Goal: Task Accomplishment & Management: Complete application form

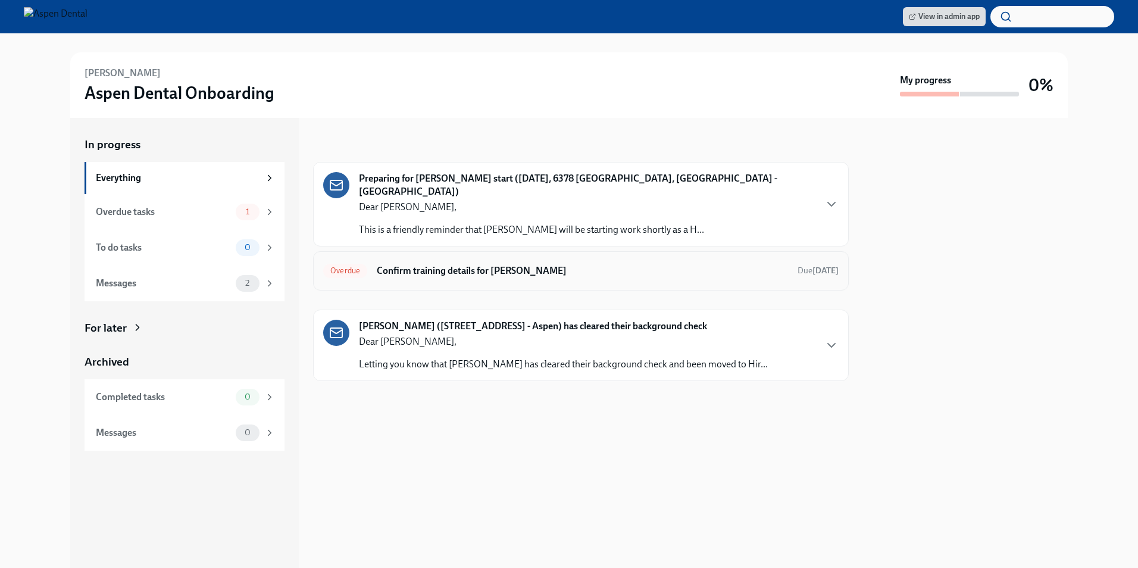
click at [491, 264] on h6 "Confirm training details for [PERSON_NAME]" at bounding box center [582, 270] width 411 height 13
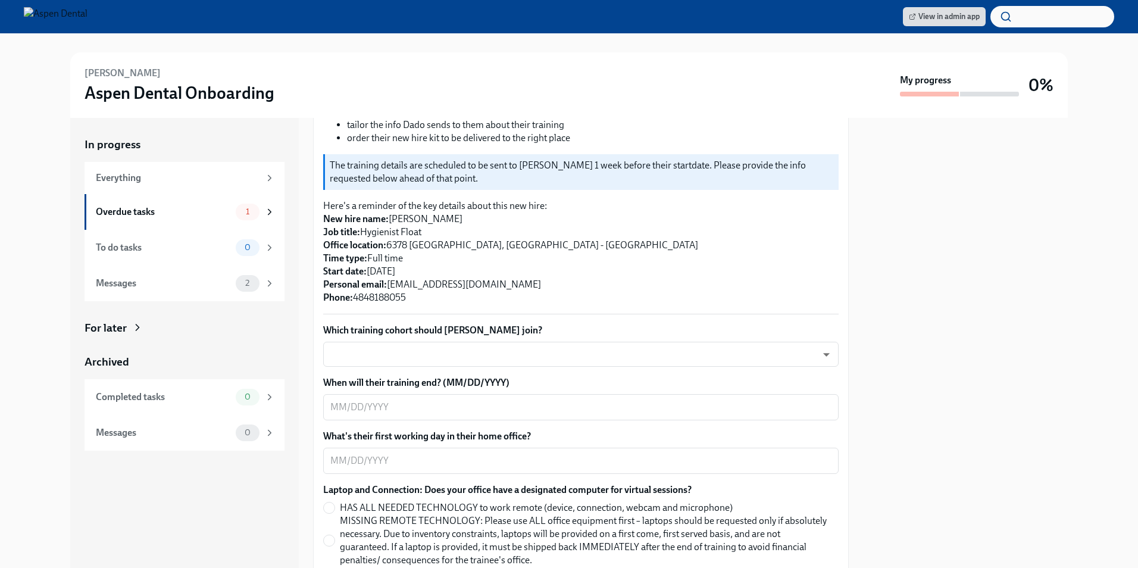
scroll to position [238, 0]
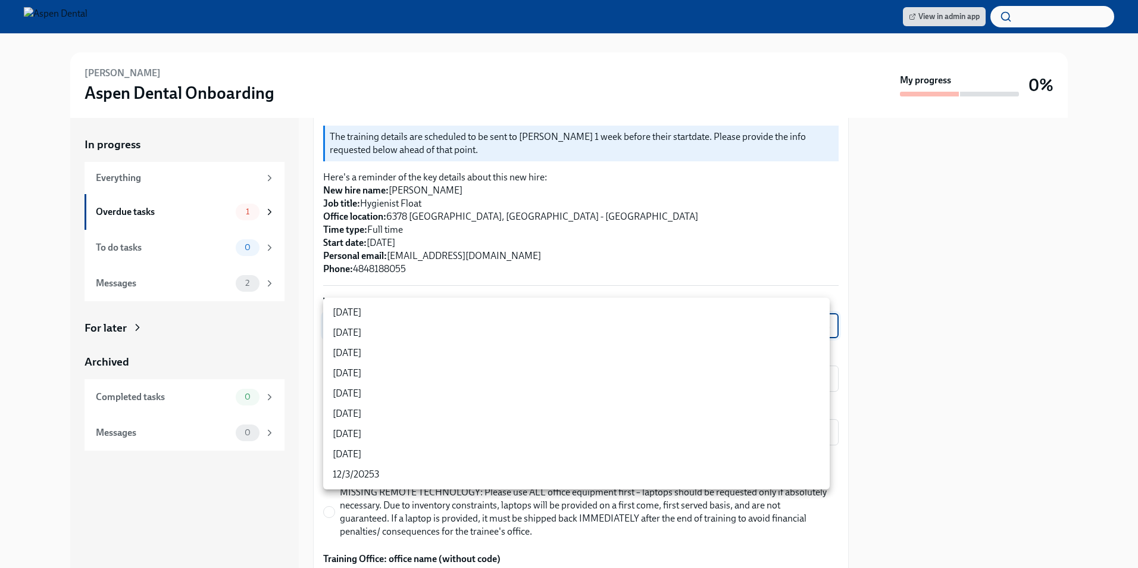
click at [490, 309] on body "View in admin app [PERSON_NAME] Aspen Dental Onboarding My progress 0% In progr…" at bounding box center [569, 284] width 1138 height 568
click at [424, 355] on li "[DATE]" at bounding box center [576, 353] width 506 height 20
type input "sH0Qd4ANU"
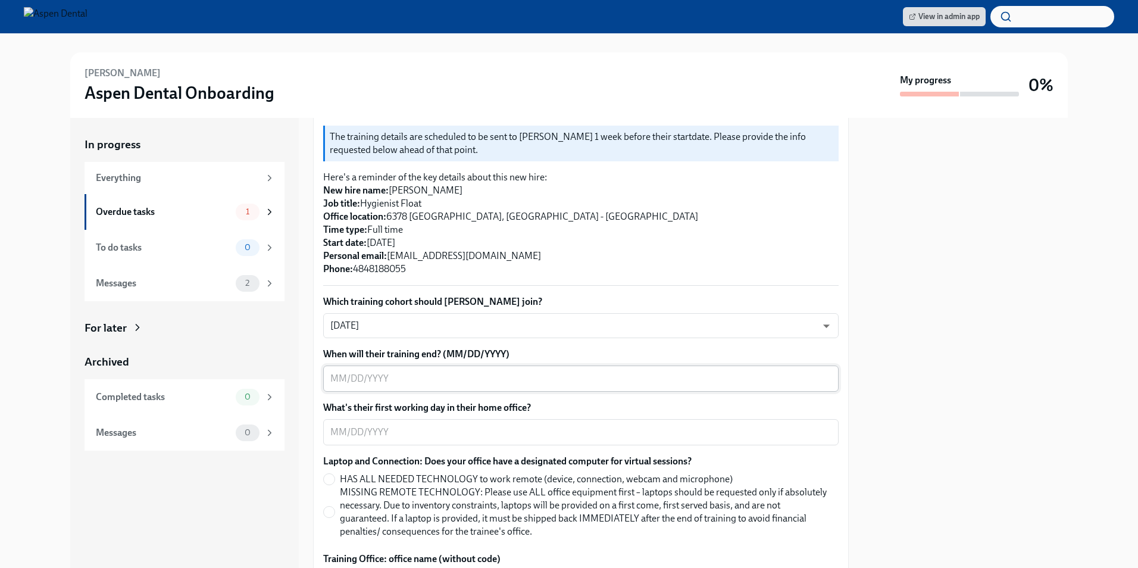
click at [508, 371] on textarea "When will their training end? (MM/DD/YYYY)" at bounding box center [580, 378] width 501 height 14
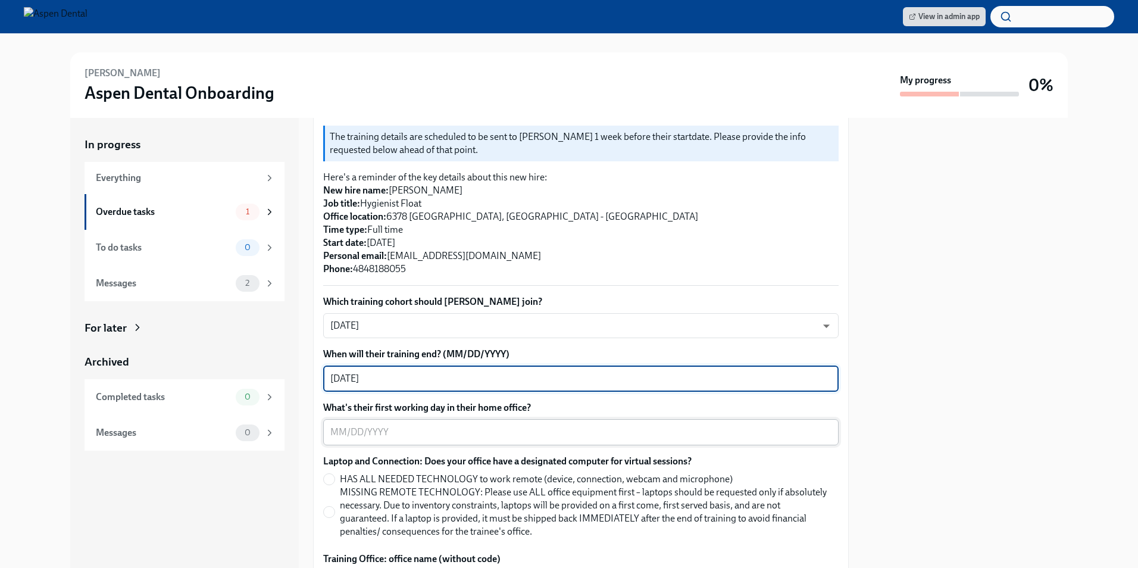
type textarea "08/29/2025"
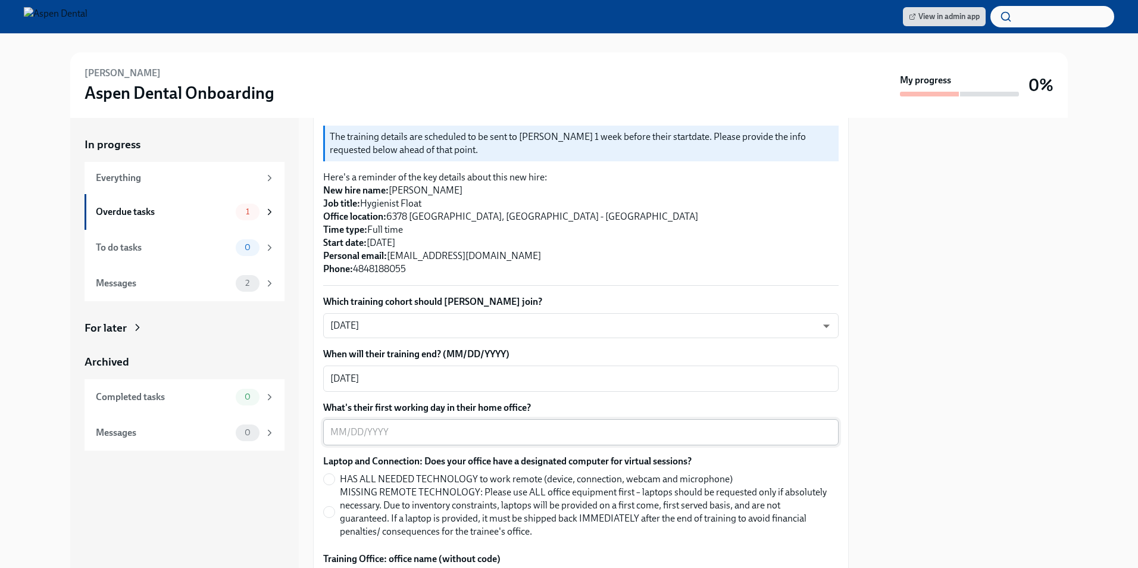
click at [567, 419] on div "x ​" at bounding box center [580, 432] width 515 height 26
click at [342, 419] on div "x ​" at bounding box center [580, 432] width 515 height 26
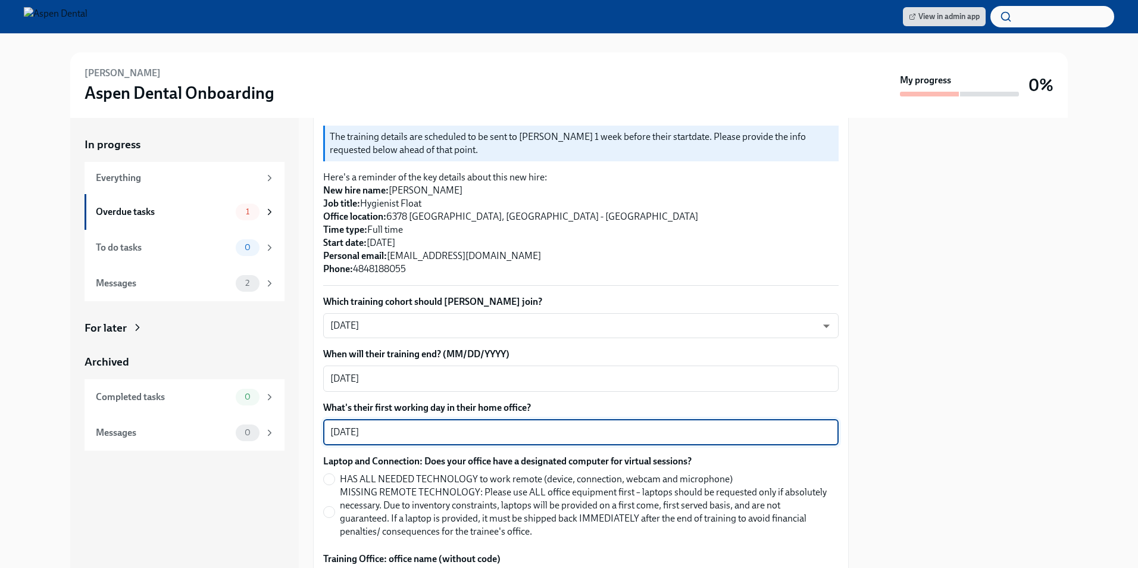
type textarea "09/01/2025"
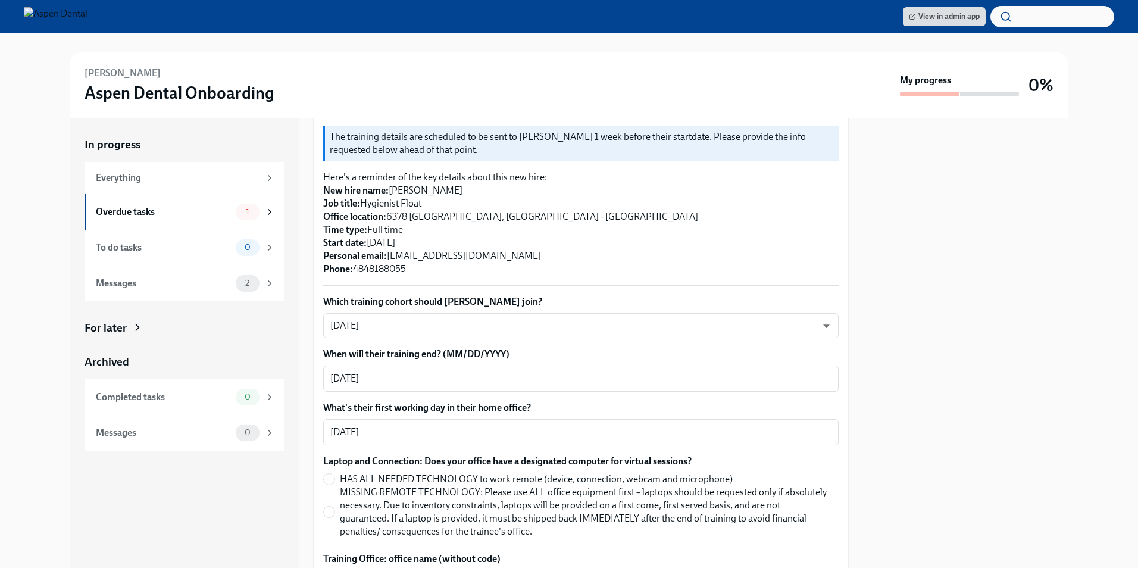
click at [712, 472] on span "HAS ALL NEEDED TECHNOLOGY to work remote (device, connection, webcam and microp…" at bounding box center [536, 478] width 393 height 13
click at [334, 474] on input "HAS ALL NEEDED TECHNOLOGY to work remote (device, connection, webcam and microp…" at bounding box center [329, 479] width 11 height 11
radio input "true"
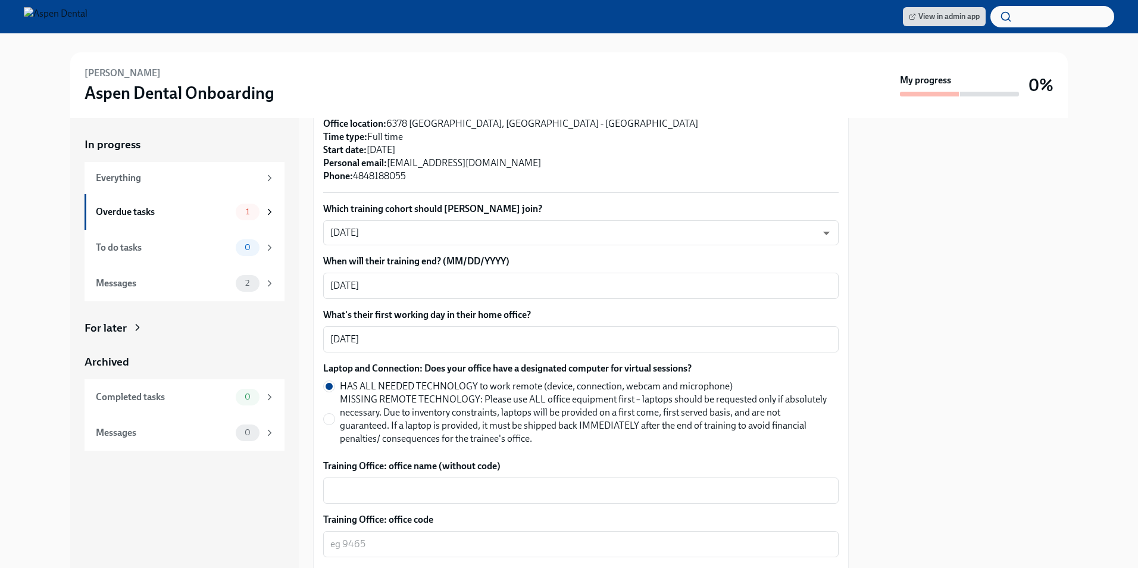
scroll to position [357, 0]
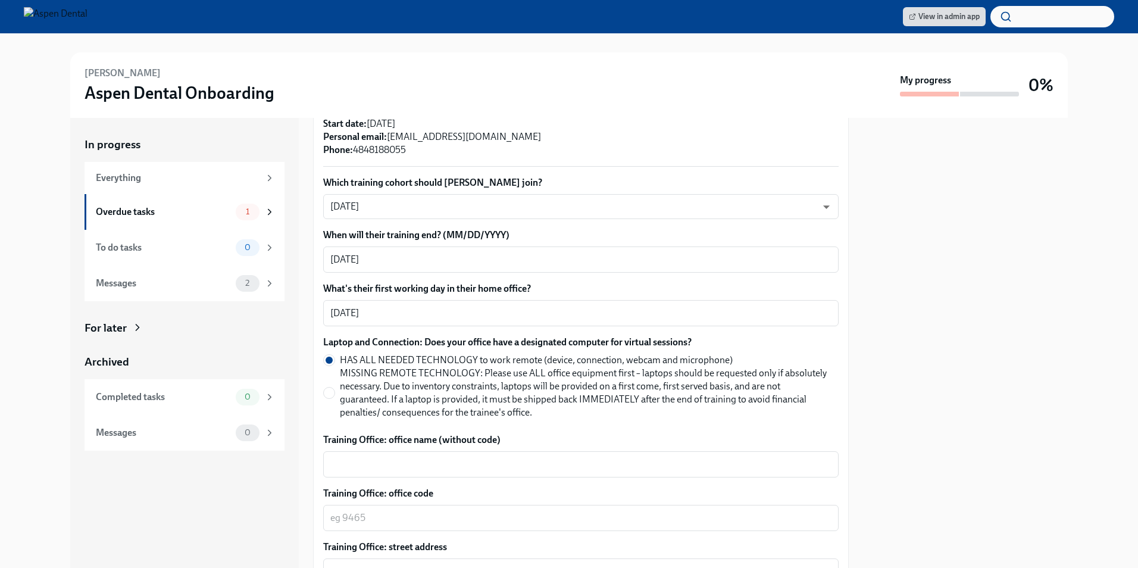
click at [359, 367] on span "MISSING REMOTE TECHNOLOGY: Please use ALL office equipment first – laptops shou…" at bounding box center [584, 393] width 489 height 52
click at [334, 387] on input "MISSING REMOTE TECHNOLOGY: Please use ALL office equipment first – laptops shou…" at bounding box center [329, 392] width 11 height 11
radio input "true"
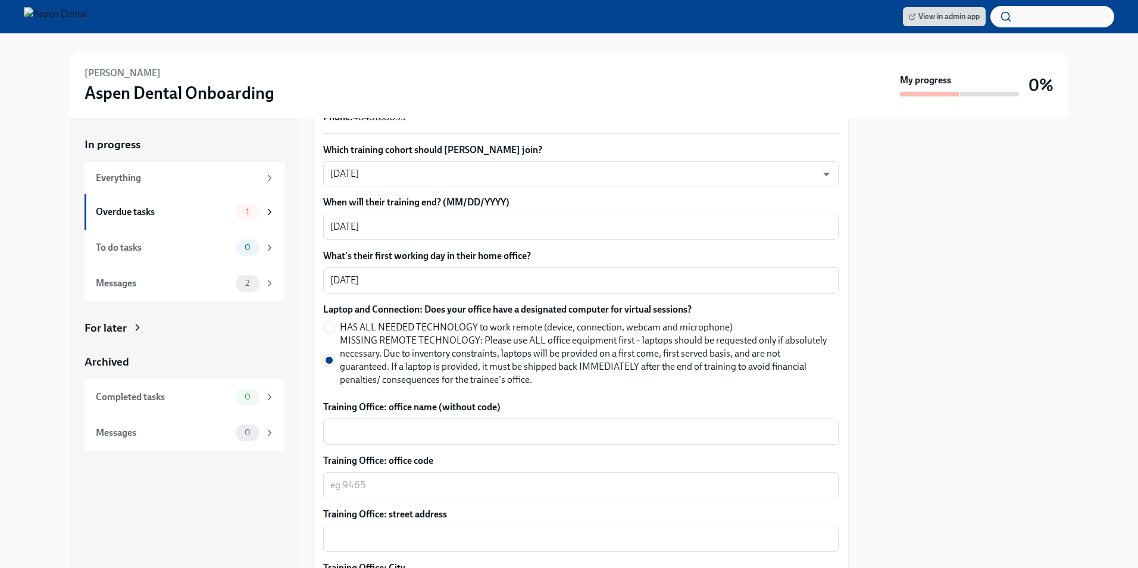
scroll to position [416, 0]
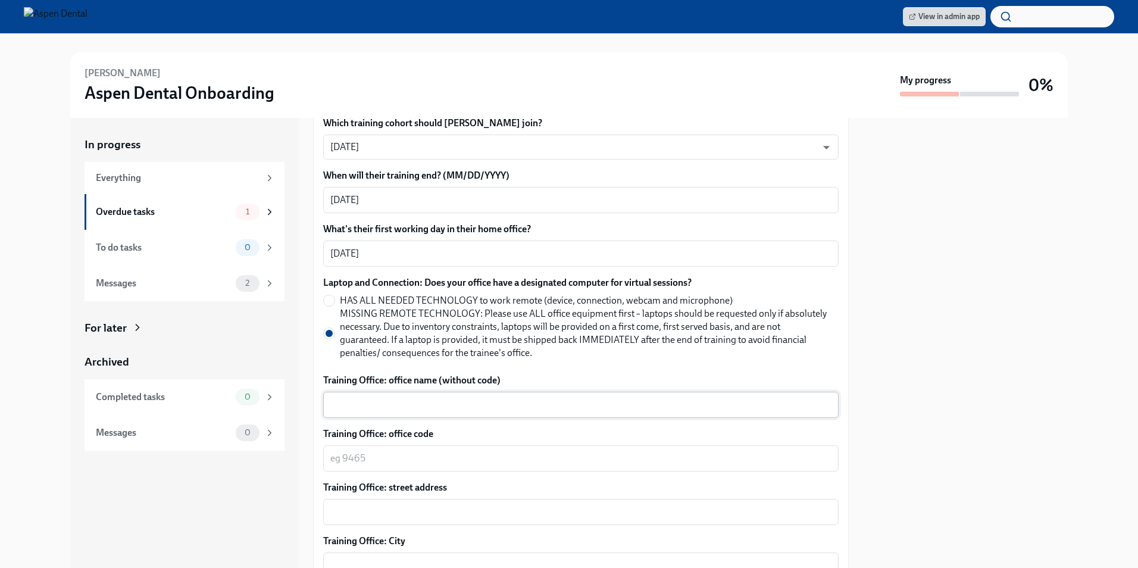
click at [368, 397] on textarea "Training Office: office name (without code)" at bounding box center [580, 404] width 501 height 14
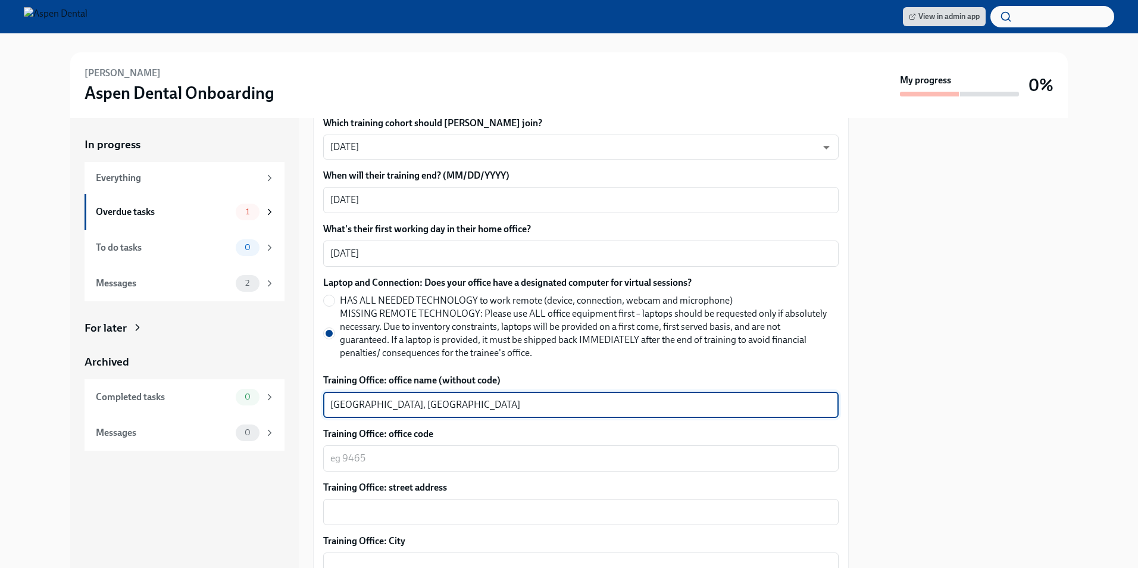
type textarea "Stroudsburg, PA"
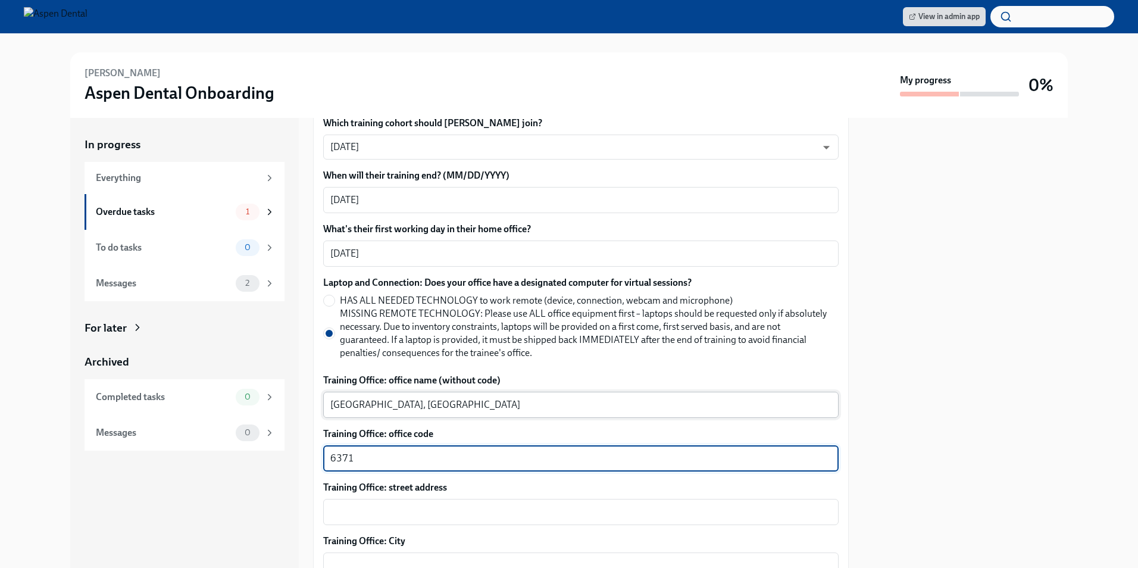
type textarea "6371"
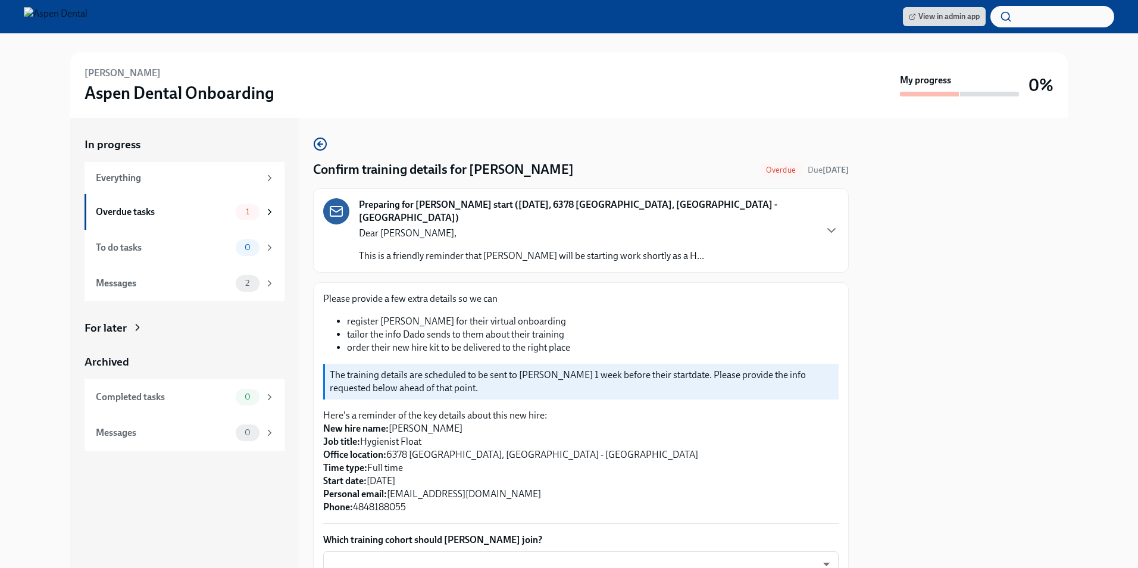
scroll to position [181, 0]
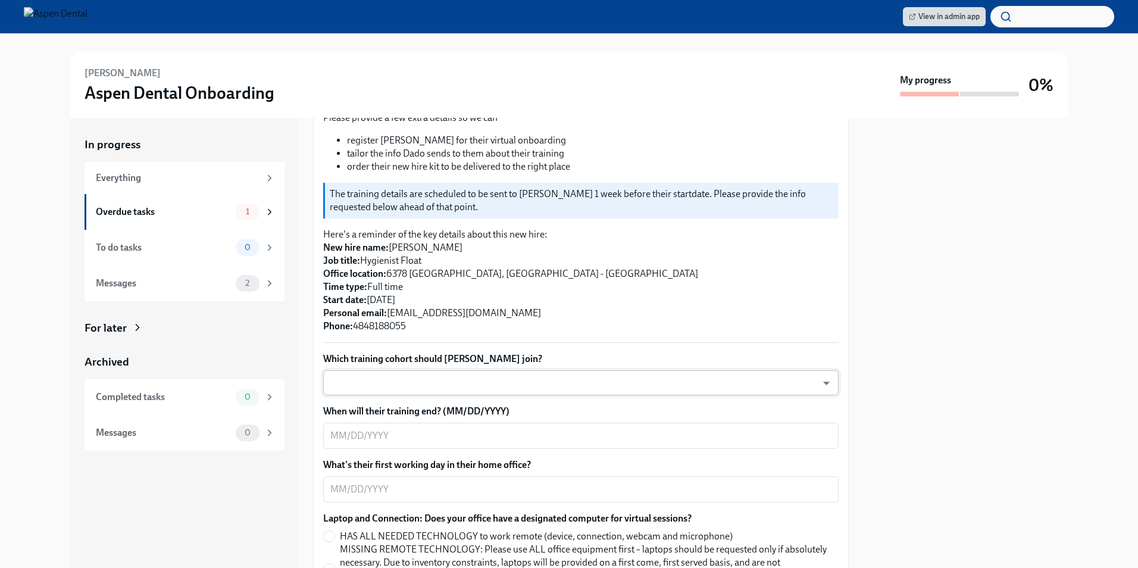
click at [434, 369] on body "View in admin app Sherry McDonald Aspen Dental Onboarding My progress 0% In pro…" at bounding box center [569, 284] width 1138 height 568
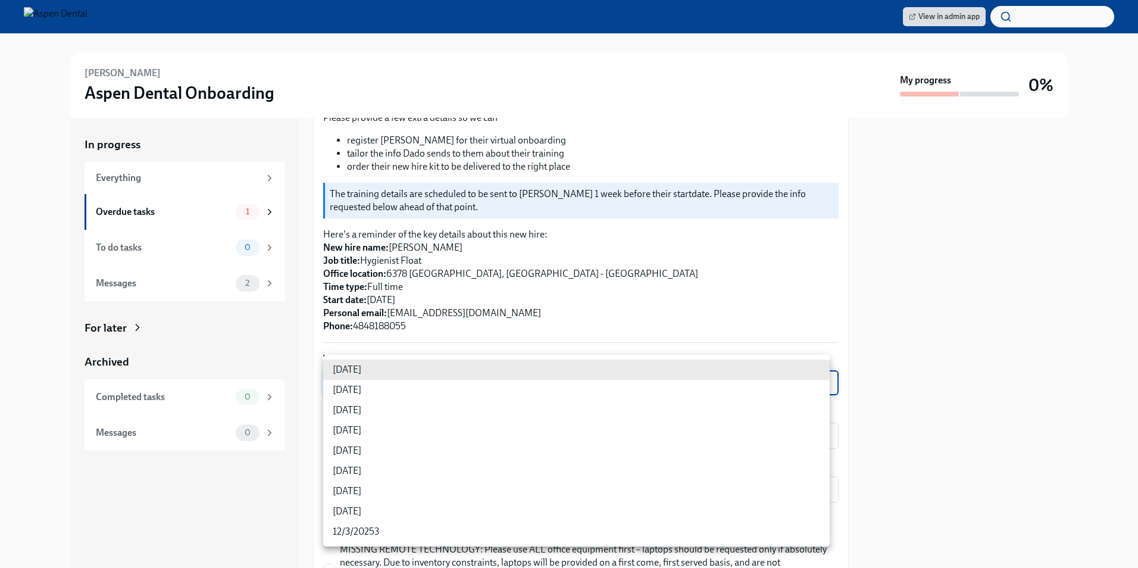
click at [424, 408] on li "8/20/2025" at bounding box center [576, 410] width 506 height 20
type input "sH0Qd4ANU"
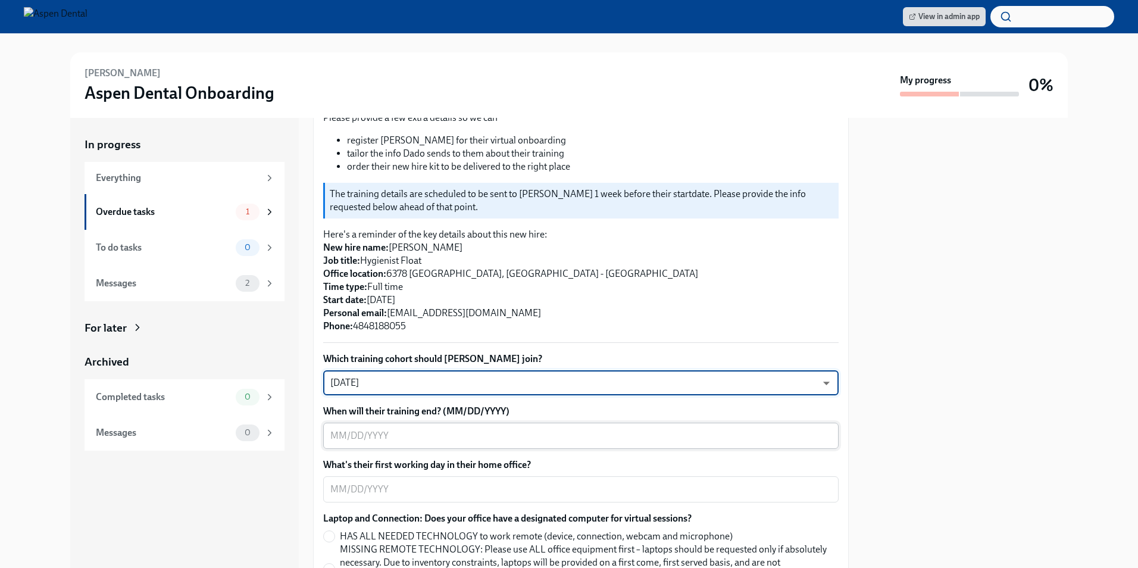
click at [417, 433] on div "x ​" at bounding box center [580, 435] width 515 height 26
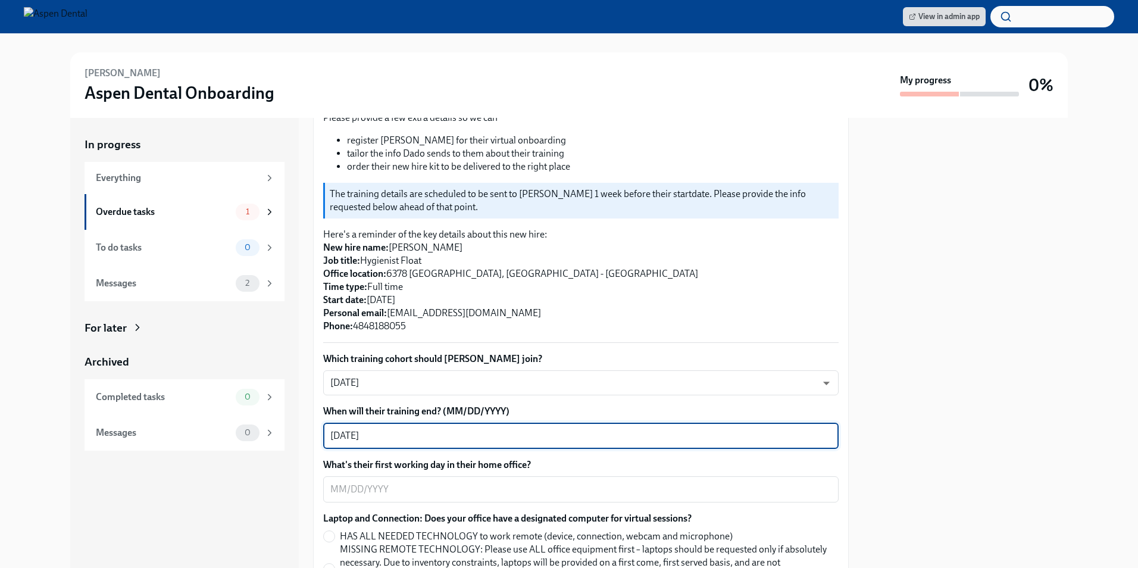
type textarea "08/29/2025"
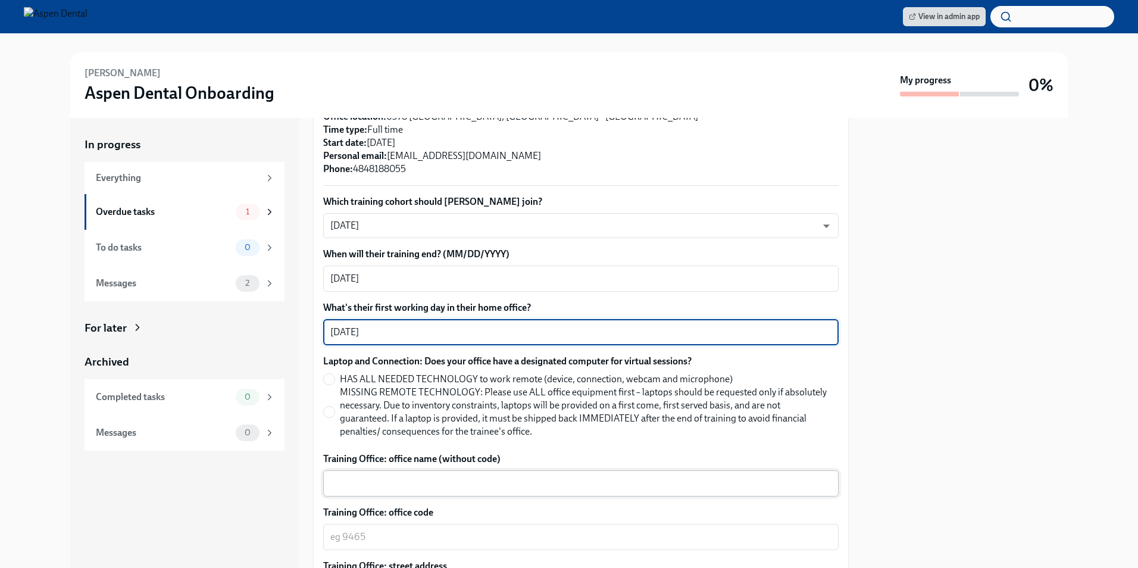
scroll to position [359, 0]
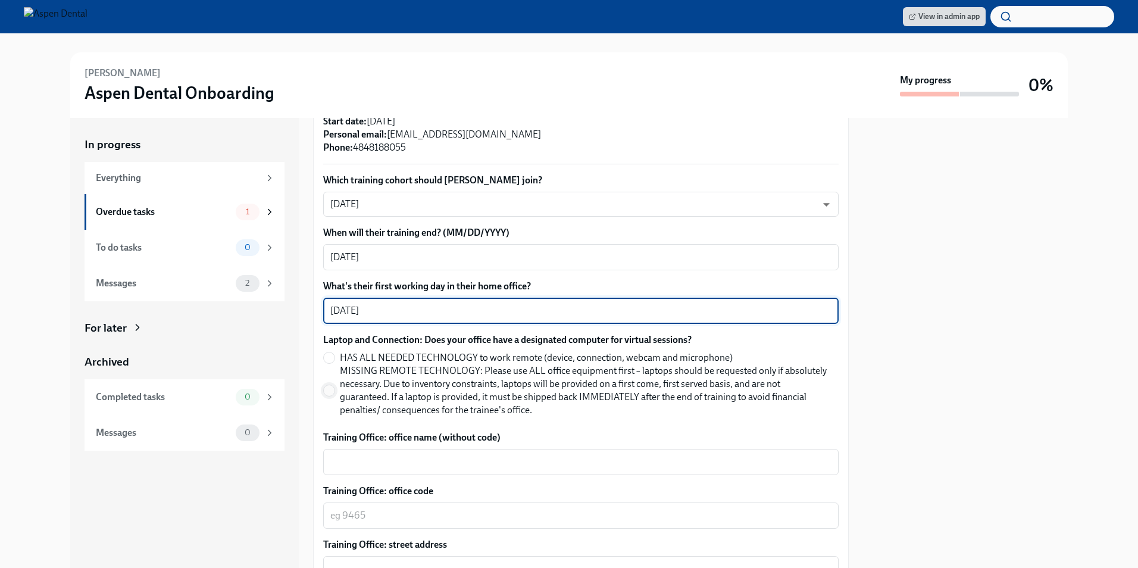
type textarea "09/01/2025"
click at [332, 385] on input "MISSING REMOTE TECHNOLOGY: Please use ALL office equipment first – laptops shou…" at bounding box center [329, 390] width 11 height 11
radio input "true"
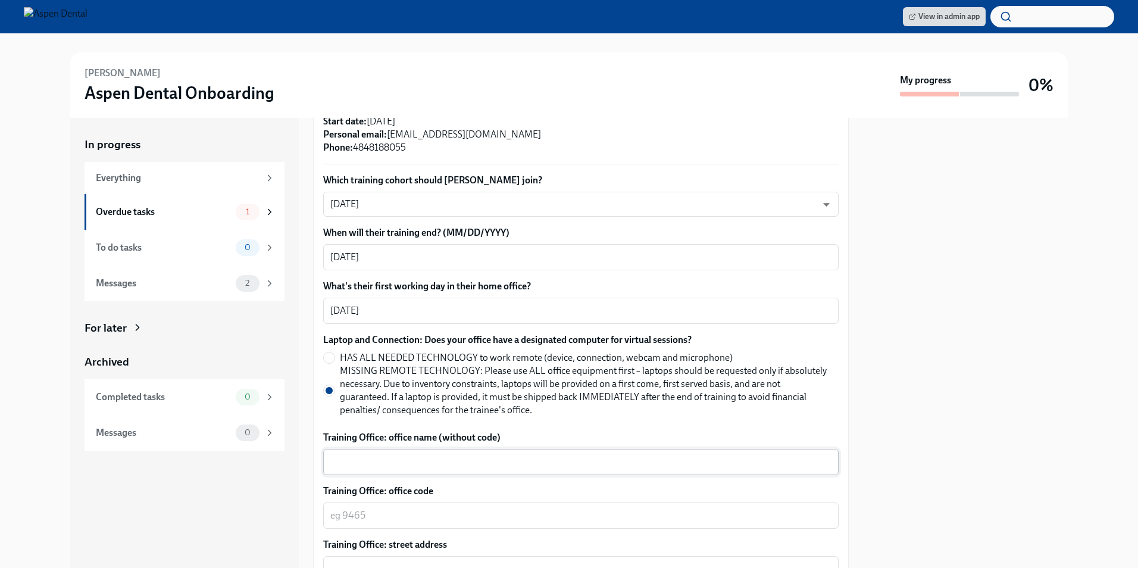
click at [402, 455] on textarea "Training Office: office name (without code)" at bounding box center [580, 462] width 501 height 14
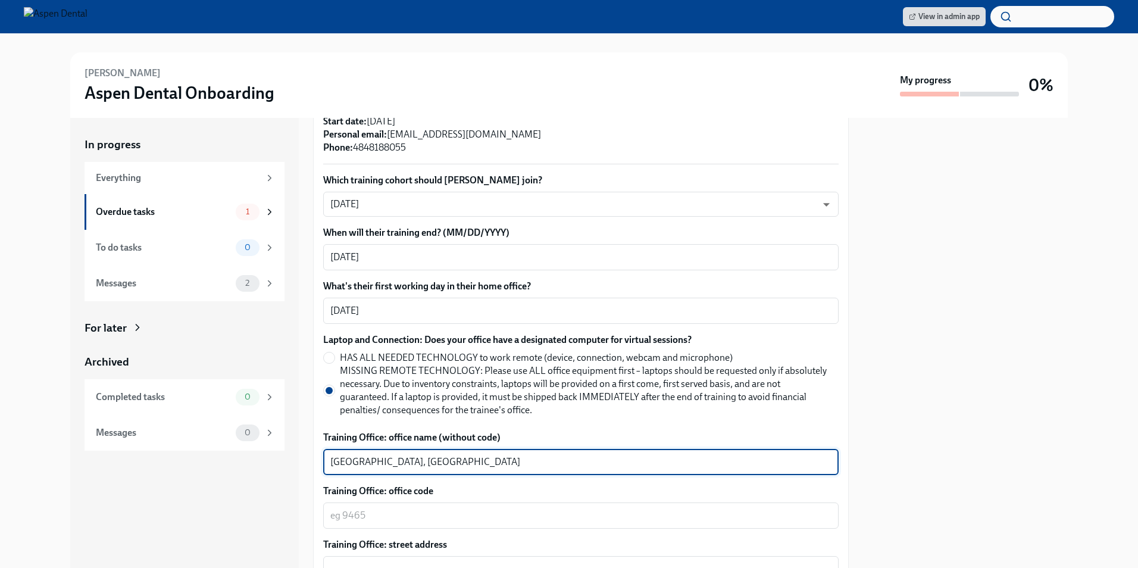
type textarea "Stroudsburg, PA"
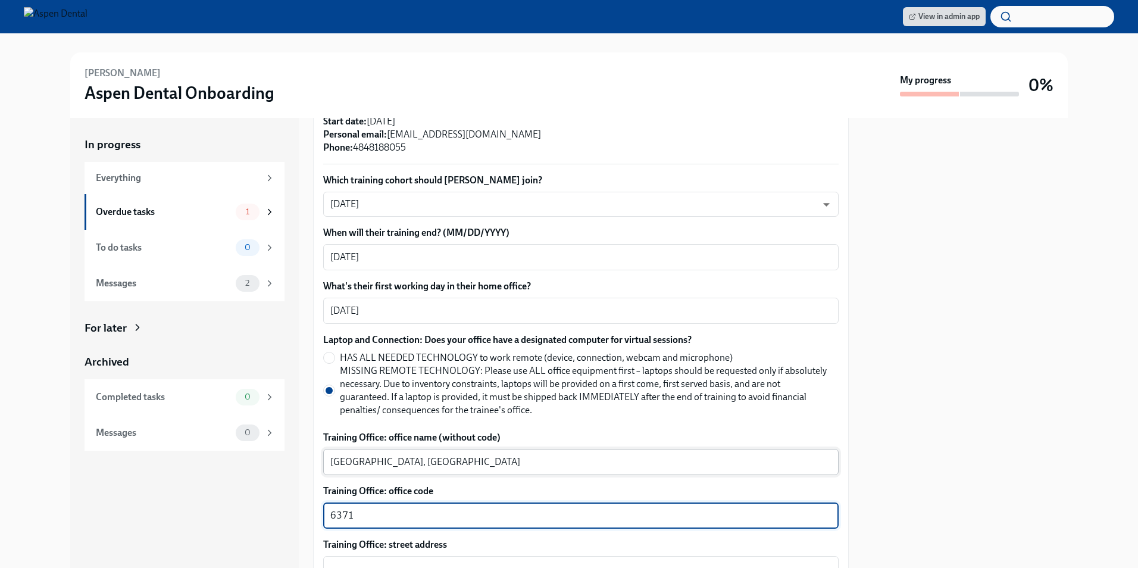
type textarea "6371"
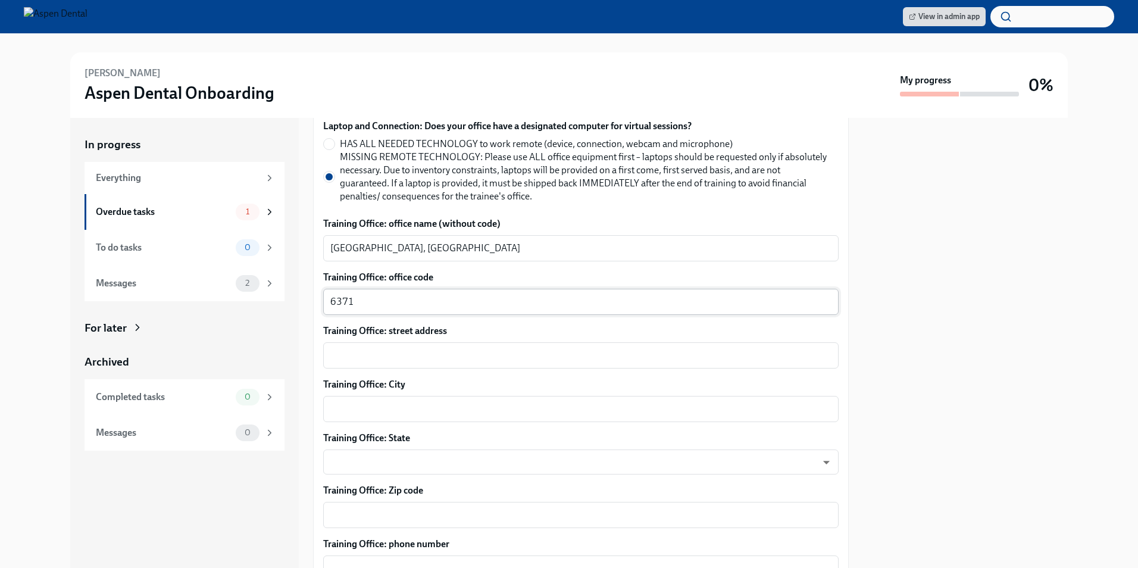
scroll to position [574, 0]
click at [413, 347] on textarea "Training Office: street address" at bounding box center [580, 354] width 501 height 14
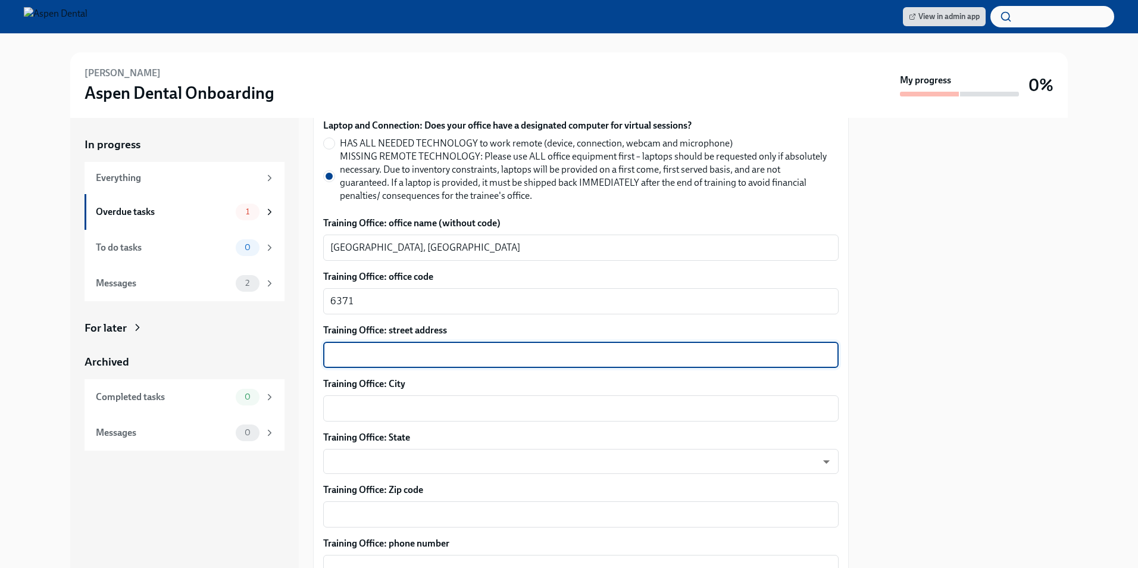
paste textarea "1112 A North Ninth Street"
type textarea "1112 A North Ninth Street"
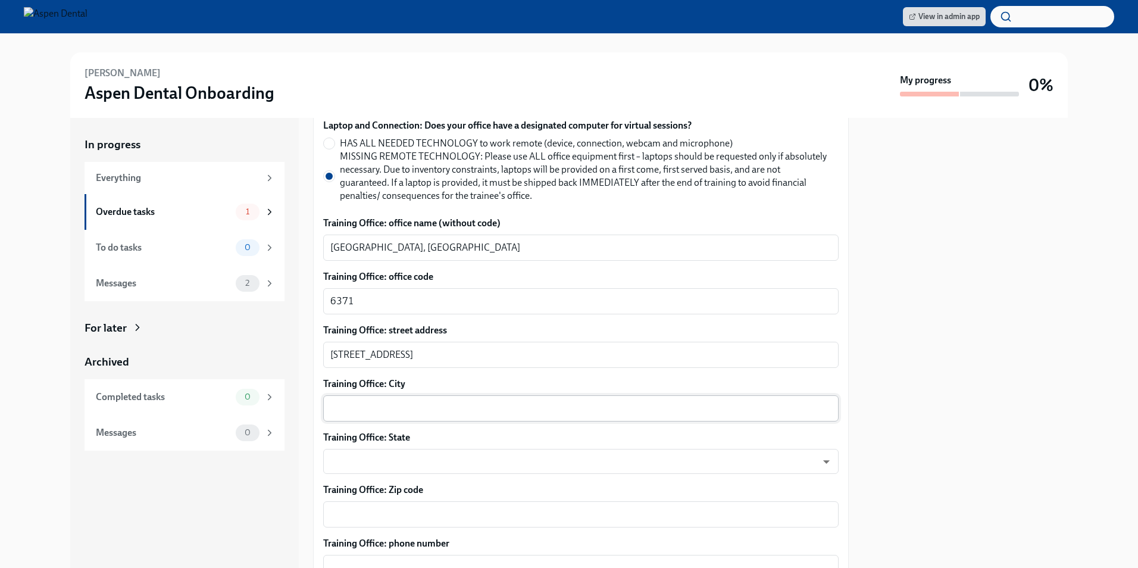
click at [443, 395] on div "x ​" at bounding box center [580, 408] width 515 height 26
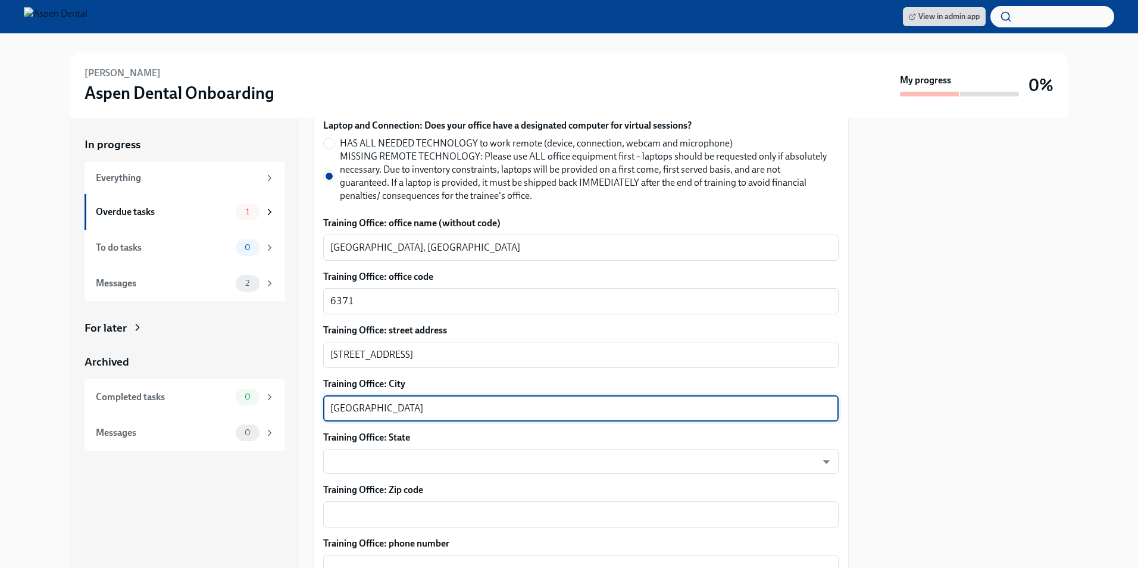
type textarea "Stroudsburg"
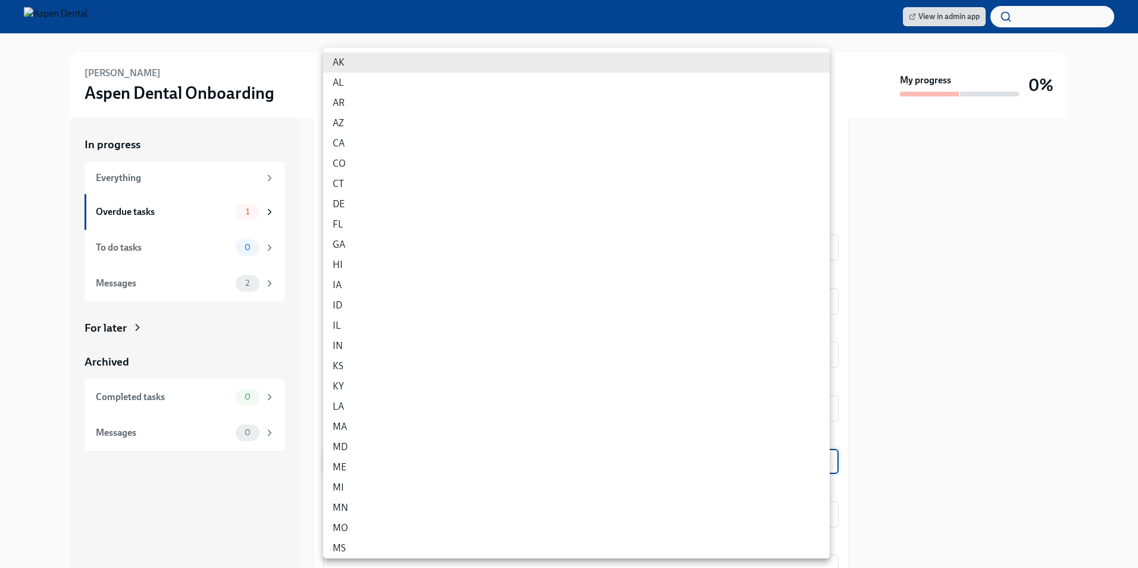
click at [490, 456] on body "View in admin app Sherry McDonald Aspen Dental Onboarding My progress 0% In pro…" at bounding box center [569, 284] width 1138 height 568
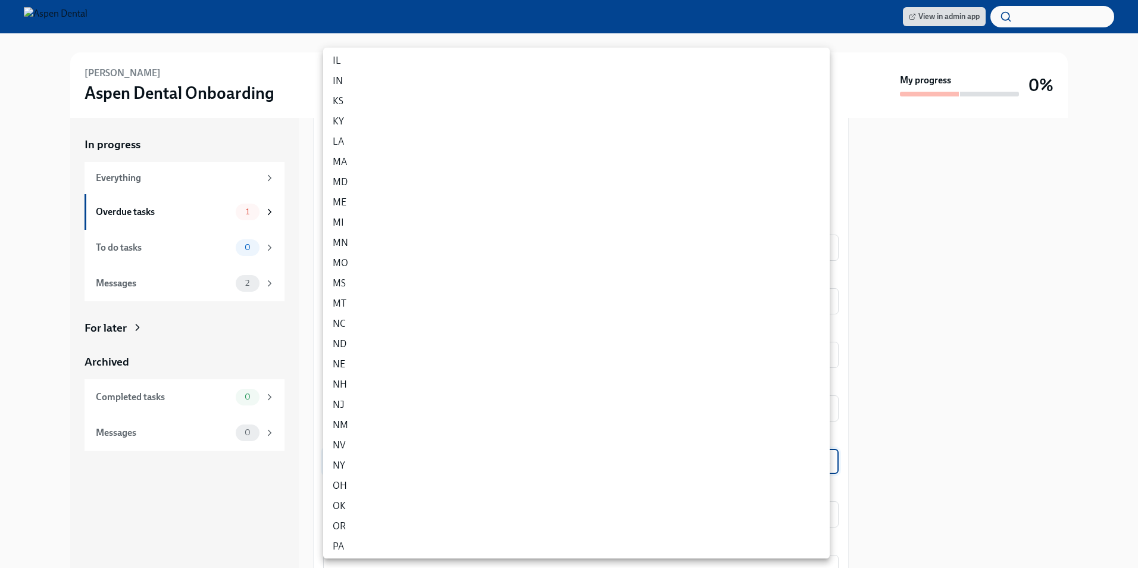
scroll to position [416, 0]
click at [347, 393] on li "PA" at bounding box center [576, 394] width 506 height 20
type input "IUCTqAnue"
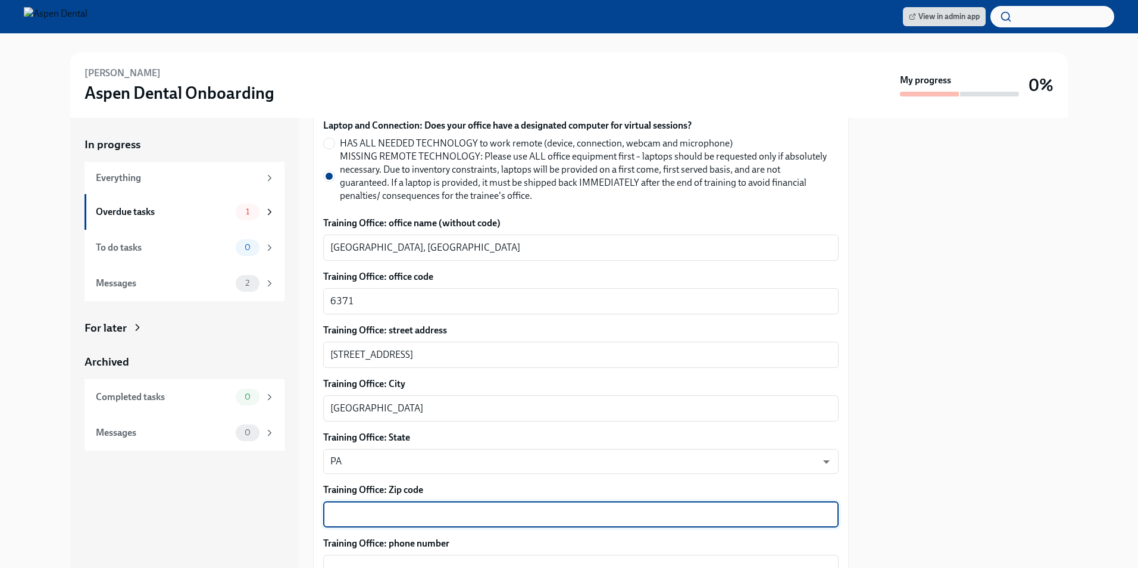
click at [374, 507] on textarea "Training Office: Zip code" at bounding box center [580, 514] width 501 height 14
type textarea "18360"
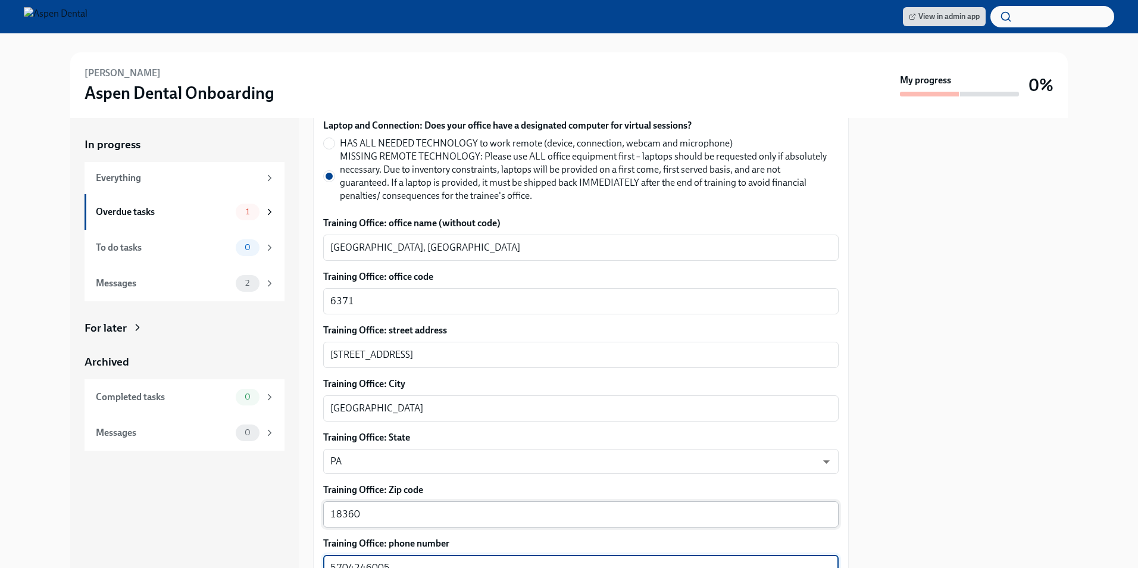
type textarea "5704246005"
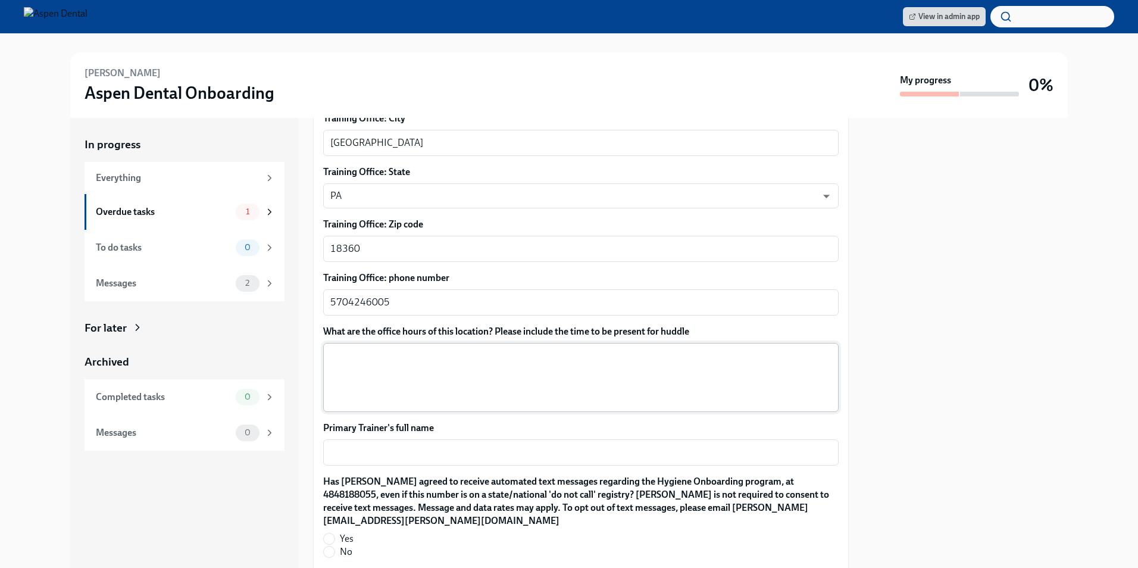
click at [428, 371] on textarea "What are the office hours of this location? Please include the time to be prese…" at bounding box center [580, 377] width 501 height 57
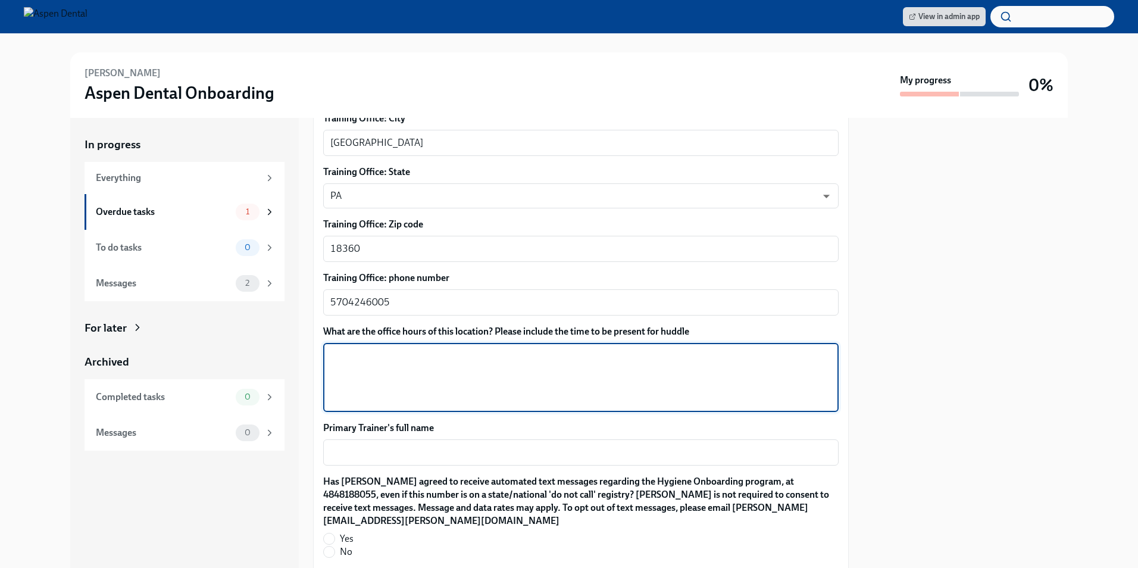
paste textarea "Monday 8:00AM - 6:00PM Tuesday 8:00AM - 6:00PM Wednesday 8:00AM - 6:00PM Thursd…"
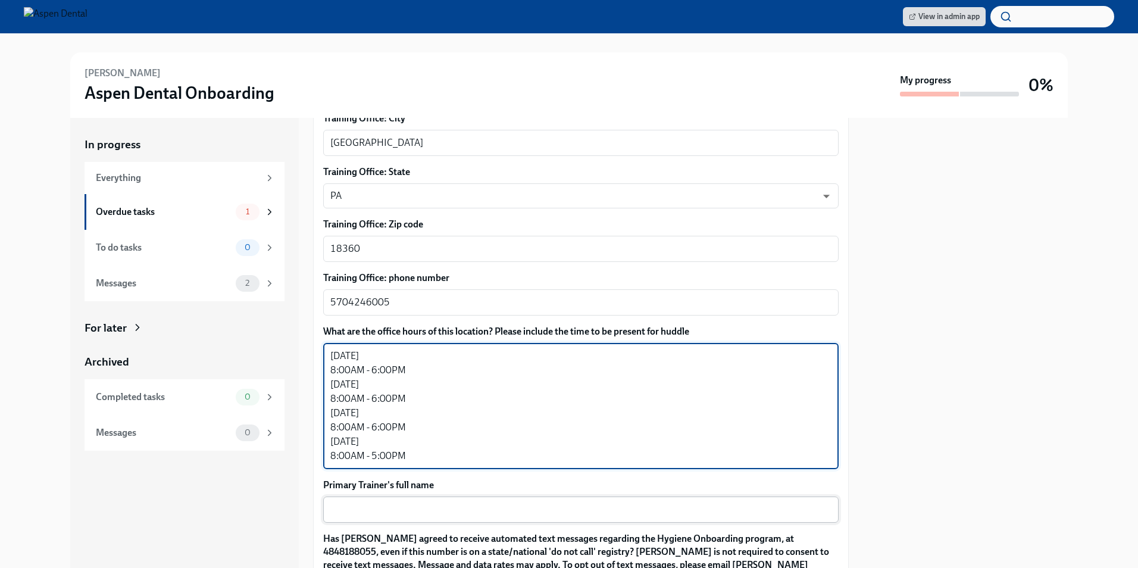
type textarea "Monday 8:00AM - 6:00PM Tuesday 8:00AM - 6:00PM Wednesday 8:00AM - 6:00PM Thursd…"
click at [414, 502] on textarea "Primary Trainer's full name" at bounding box center [580, 509] width 501 height 14
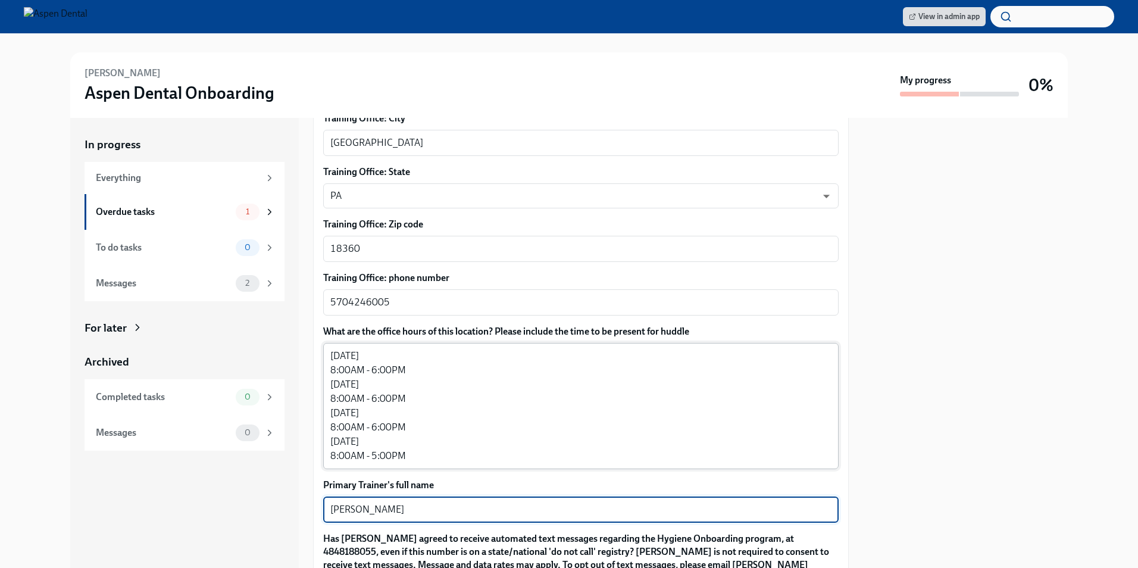
scroll to position [1017, 0]
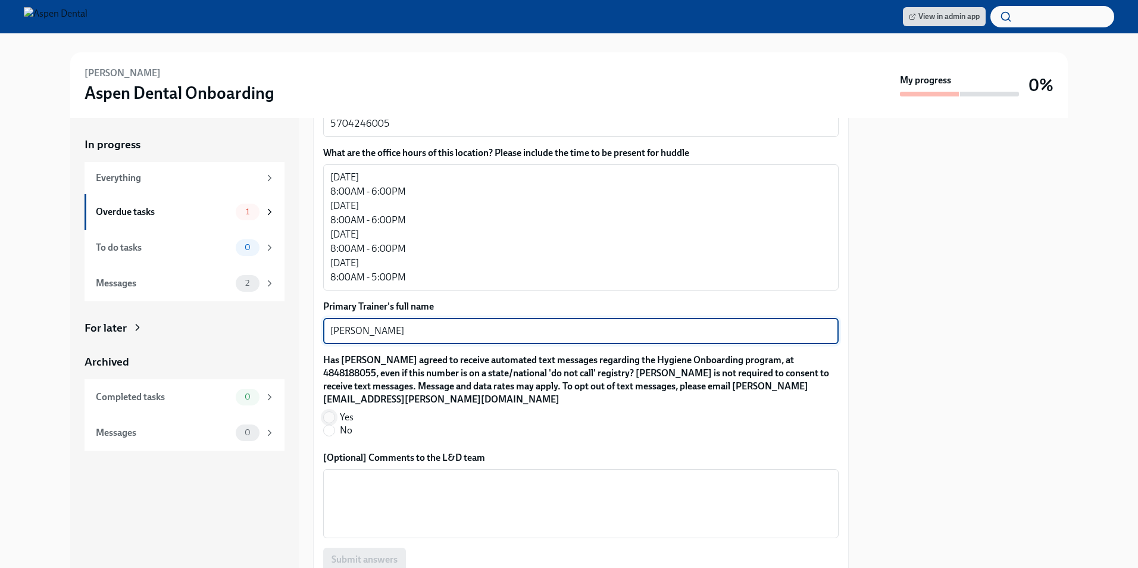
type textarea "Brittney Cepeda"
click at [331, 412] on input "Yes" at bounding box center [329, 417] width 11 height 11
radio input "true"
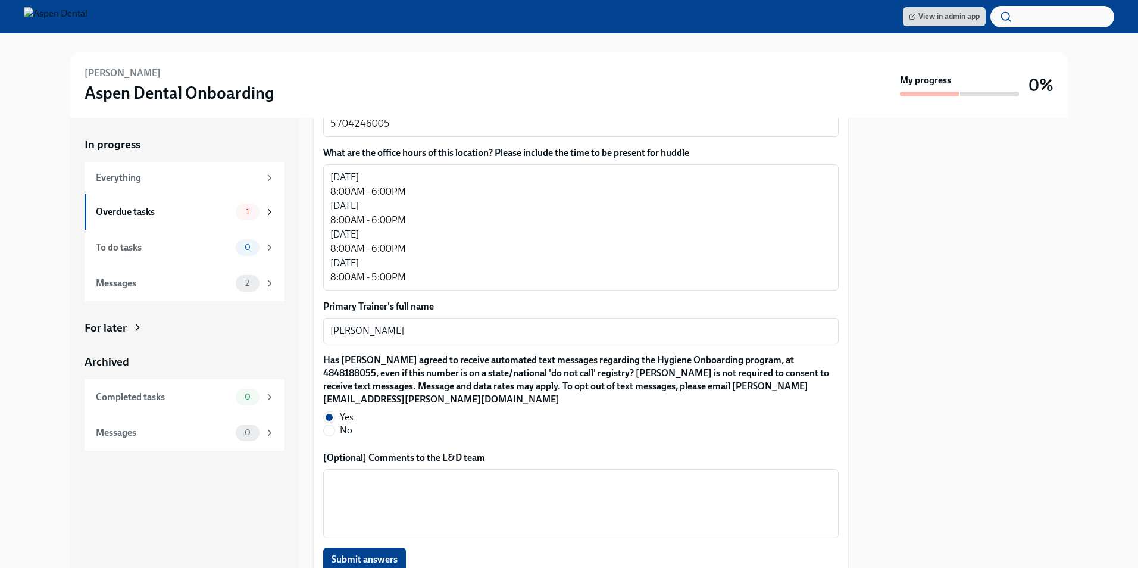
scroll to position [1115, 0]
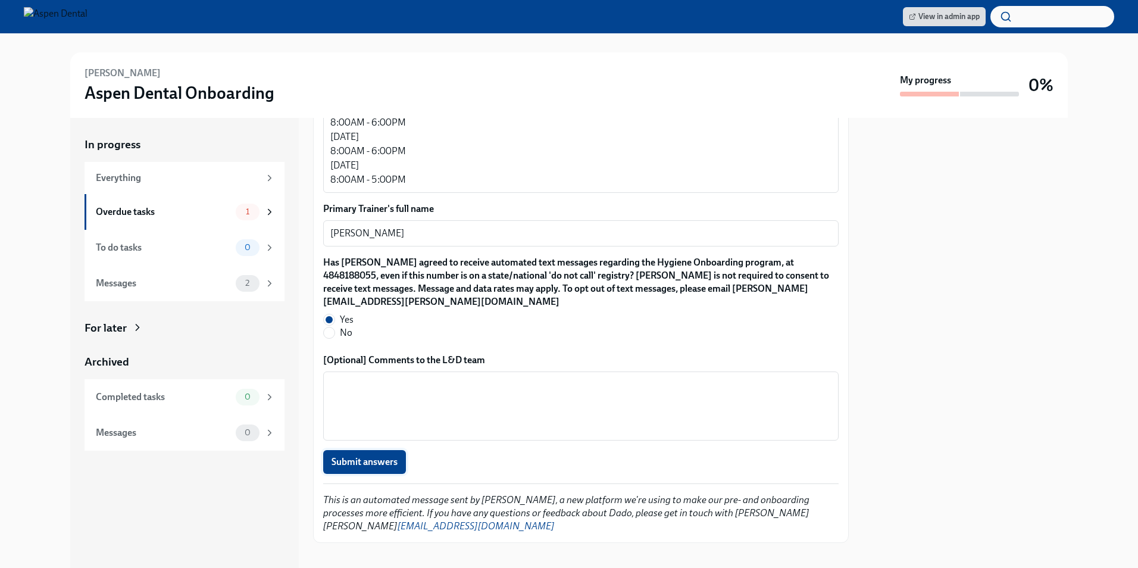
click at [394, 456] on span "Submit answers" at bounding box center [364, 462] width 66 height 12
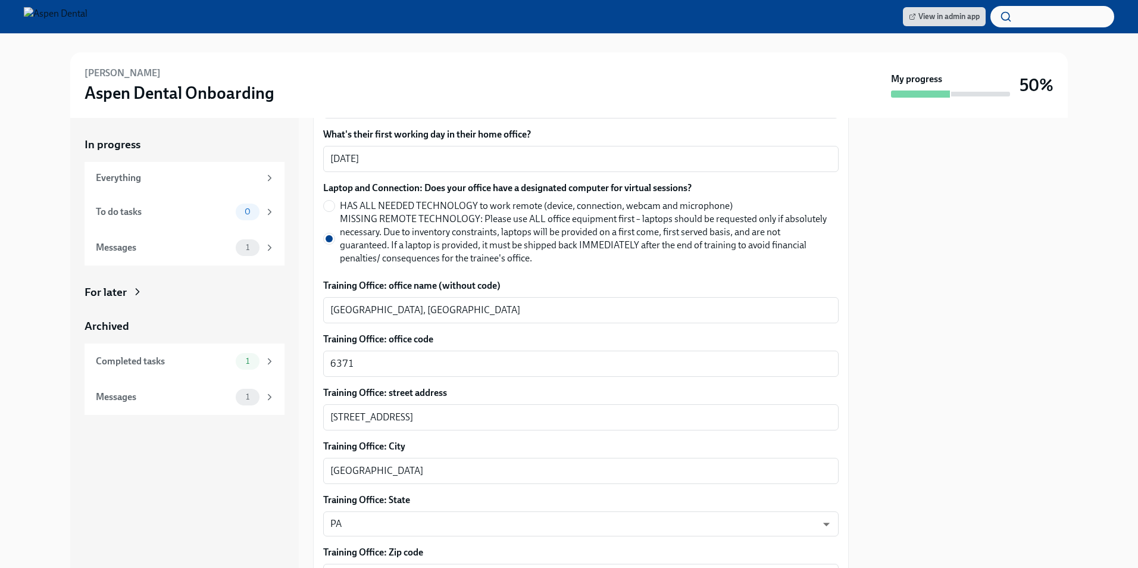
scroll to position [223, 0]
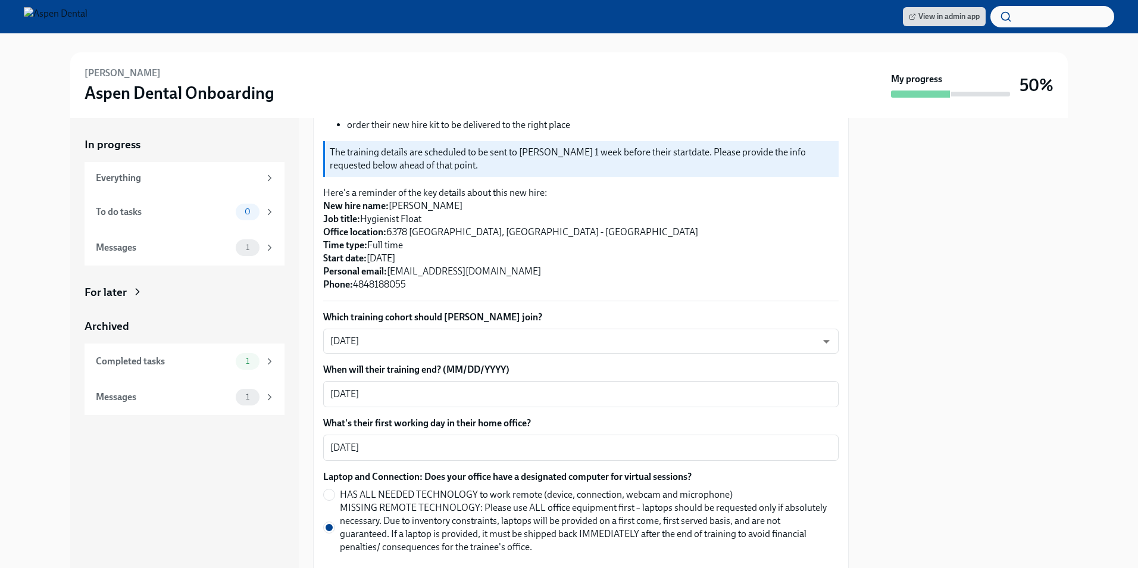
drag, startPoint x: 929, startPoint y: 90, endPoint x: 908, endPoint y: 82, distance: 23.2
click at [929, 90] on div at bounding box center [920, 93] width 59 height 7
click at [231, 208] on div "To do tasks 0" at bounding box center [185, 211] width 179 height 17
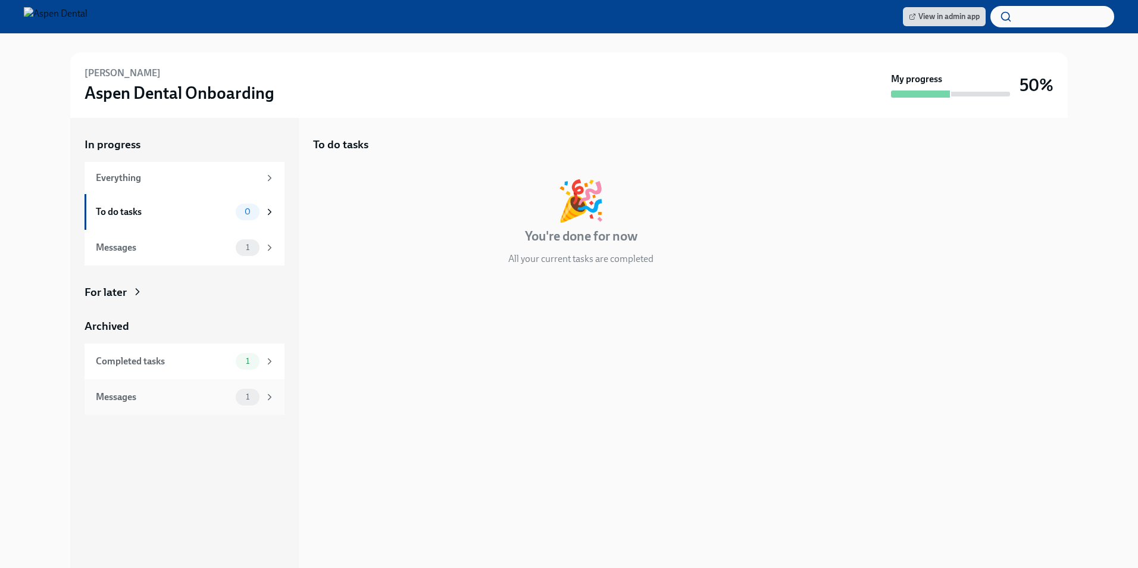
click at [184, 395] on div "Messages" at bounding box center [163, 396] width 135 height 13
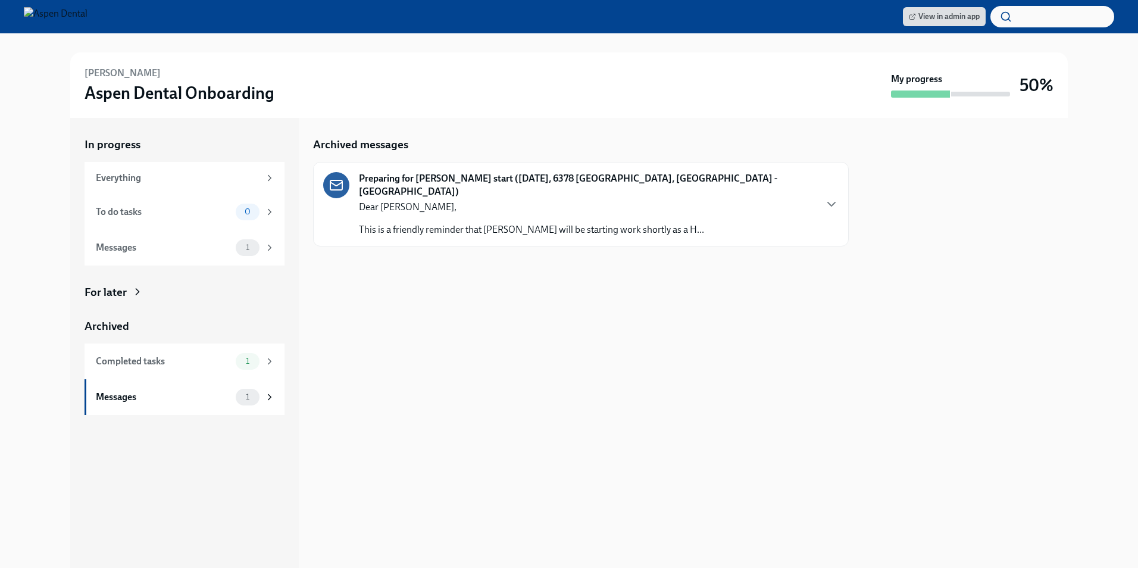
click at [483, 223] on p "This is a friendly reminder that Sherry McDonald will be starting work shortly …" at bounding box center [531, 229] width 345 height 13
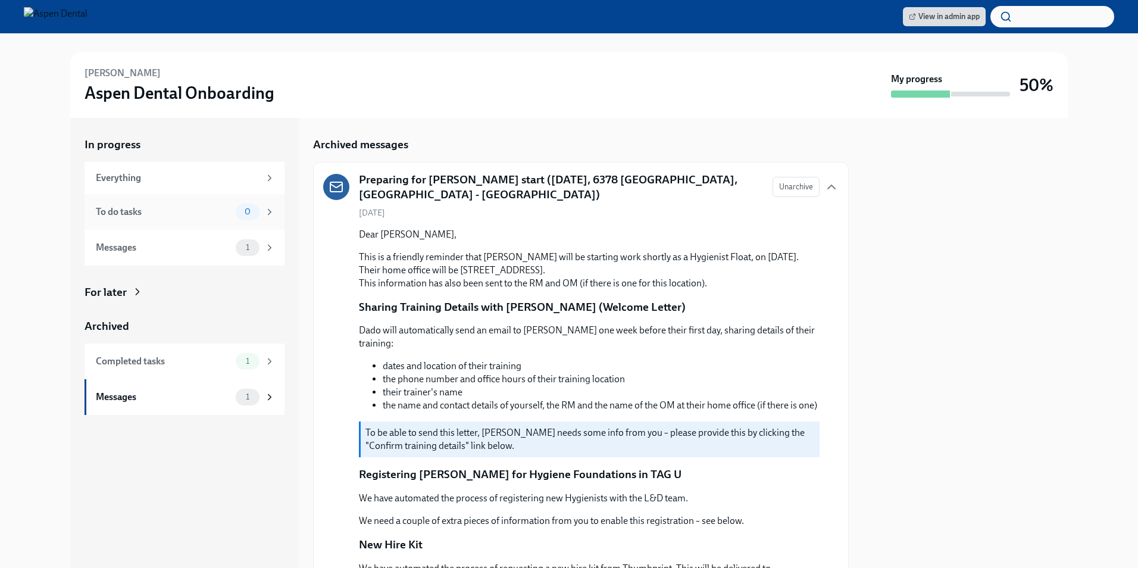
click at [163, 186] on div "In progress Everything To do tasks 0 Messages 1 For later Archived Completed ta…" at bounding box center [569, 343] width 1100 height 450
drag, startPoint x: 342, startPoint y: 59, endPoint x: 346, endPoint y: 52, distance: 8.3
click at [345, 53] on div "Sherry McDonald Aspen Dental Onboarding My progress 50%" at bounding box center [568, 84] width 997 height 65
click at [346, 52] on div at bounding box center [569, 42] width 1100 height 19
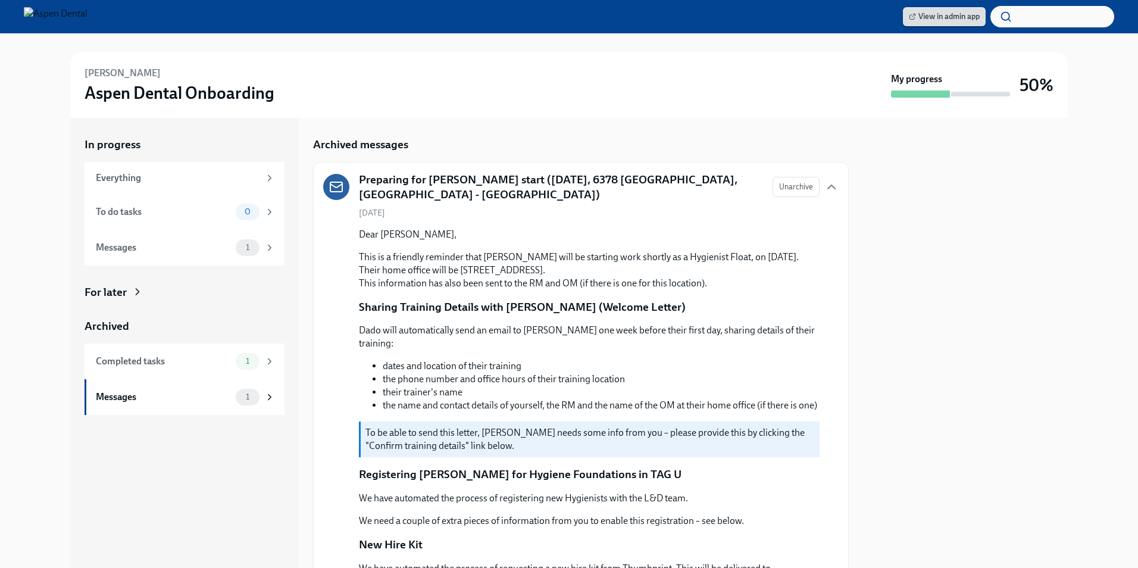
click at [945, 18] on span "View in admin app" at bounding box center [944, 17] width 71 height 12
click at [87, 17] on img at bounding box center [56, 16] width 64 height 19
click at [159, 74] on div "Sherry McDonald Aspen Dental Onboarding" at bounding box center [484, 85] width 801 height 37
click at [965, 12] on span "View in admin app" at bounding box center [944, 17] width 71 height 12
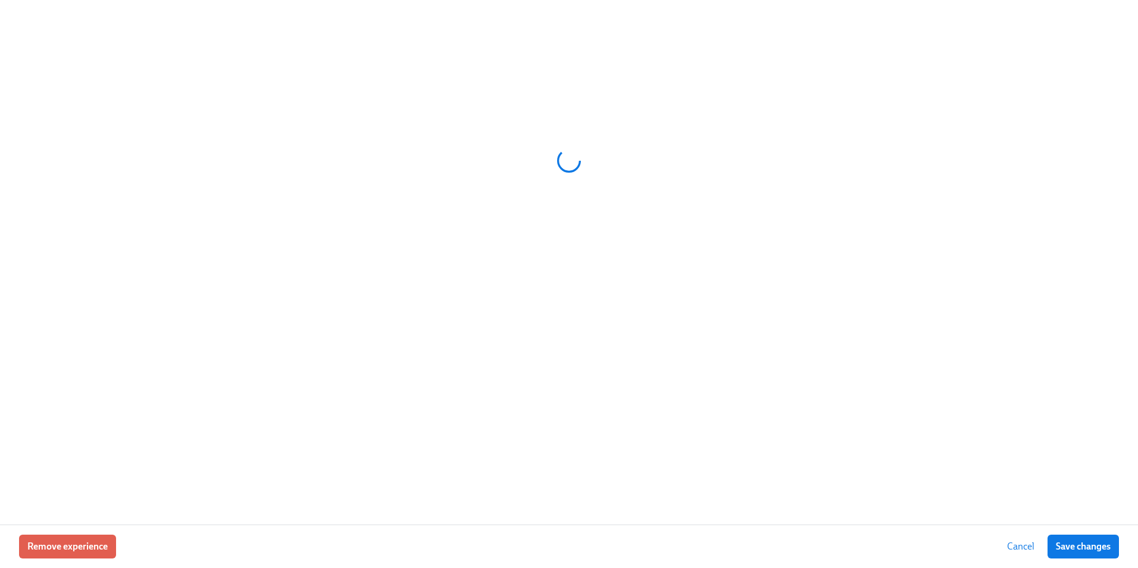
scroll to position [0, 12216]
click at [1011, 541] on span "Cancel" at bounding box center [1020, 546] width 27 height 12
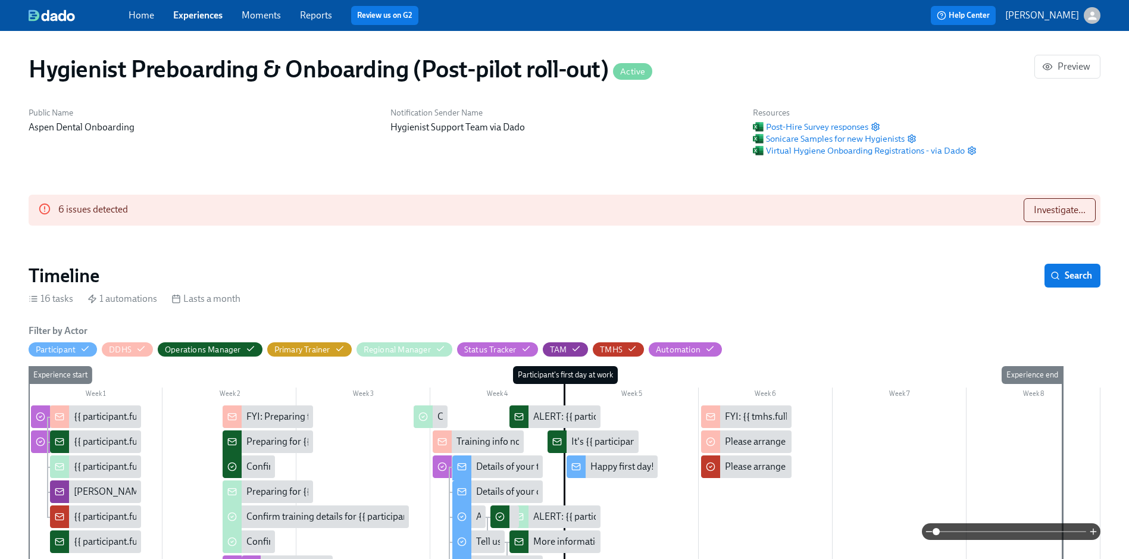
click at [145, 21] on span "Home" at bounding box center [142, 15] width 26 height 13
click at [146, 15] on link "Home" at bounding box center [142, 15] width 26 height 11
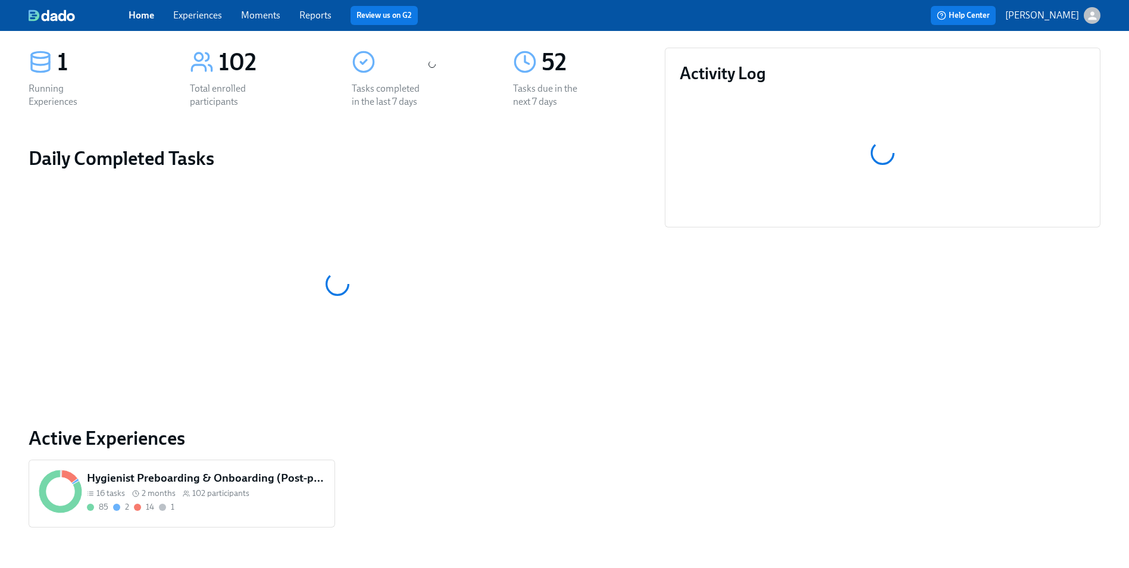
scroll to position [86, 0]
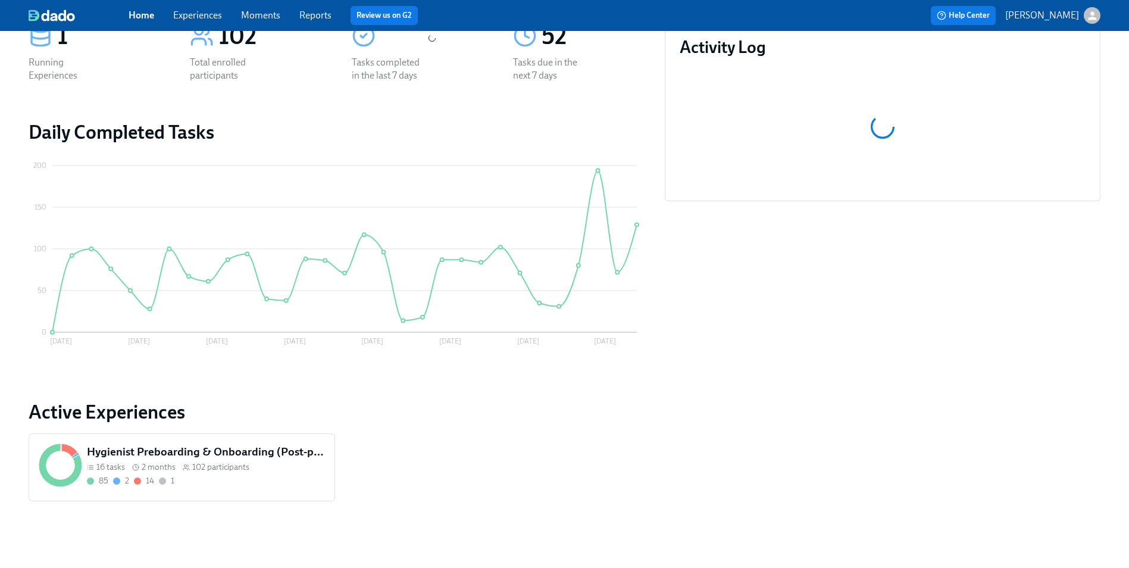
click at [95, 465] on div "16 tasks" at bounding box center [106, 466] width 38 height 11
